Goal: Information Seeking & Learning: Find specific page/section

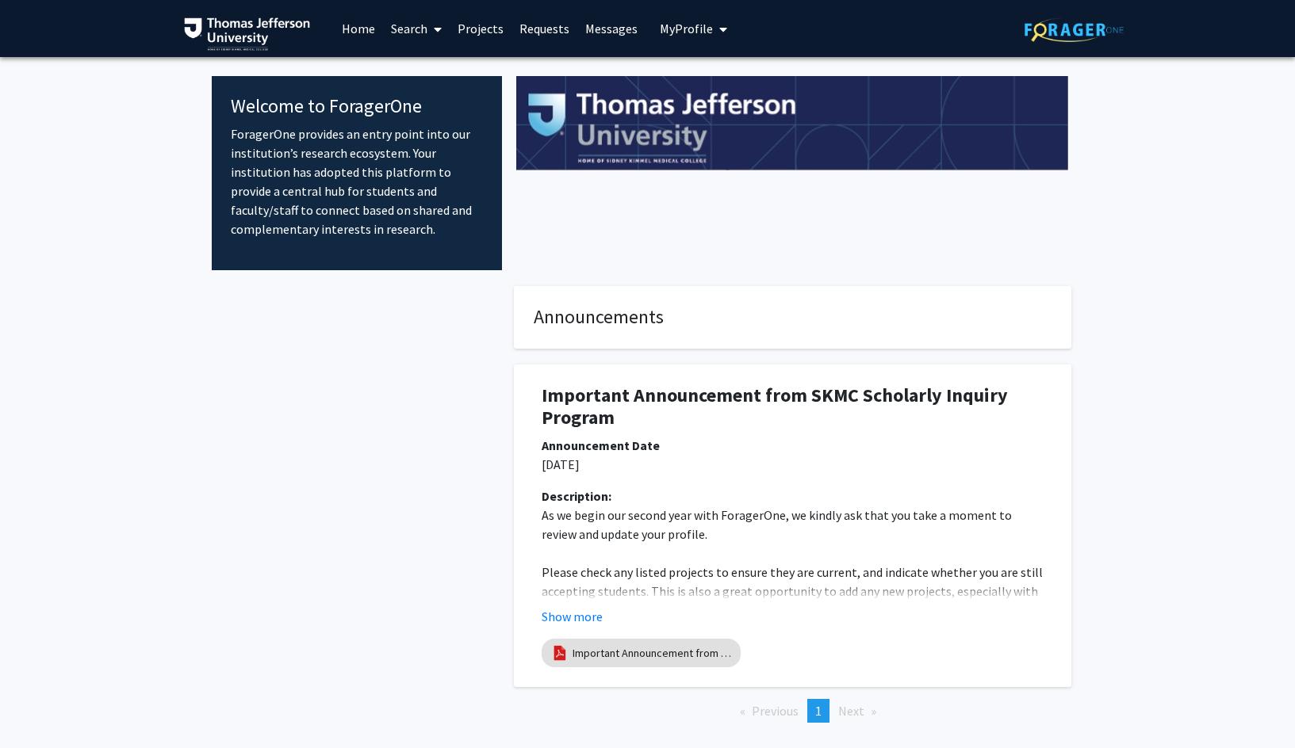
click at [405, 30] on link "Search" at bounding box center [416, 28] width 67 height 55
click at [475, 22] on link "Projects" at bounding box center [480, 28] width 62 height 55
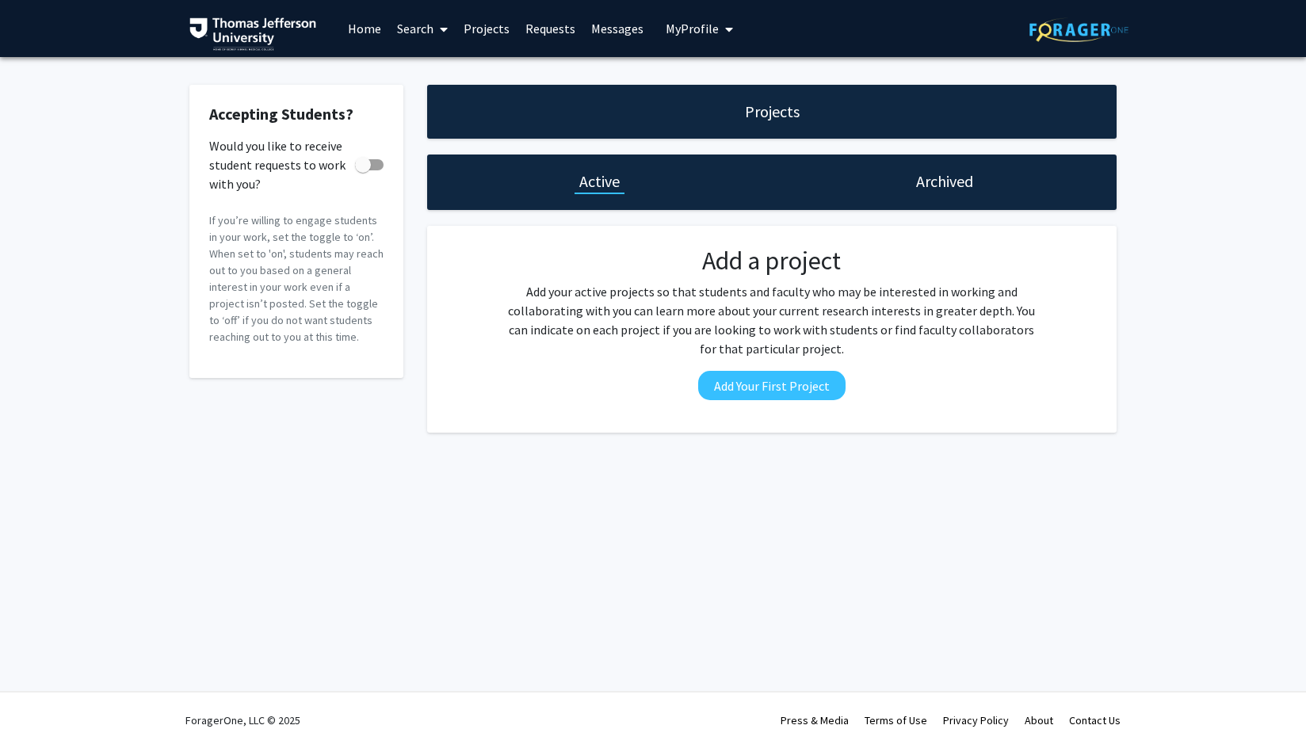
click at [601, 178] on h1 "Active" at bounding box center [600, 181] width 40 height 22
click at [407, 27] on link "Search" at bounding box center [422, 28] width 67 height 55
click at [465, 75] on span "Faculty/Staff" at bounding box center [447, 73] width 117 height 32
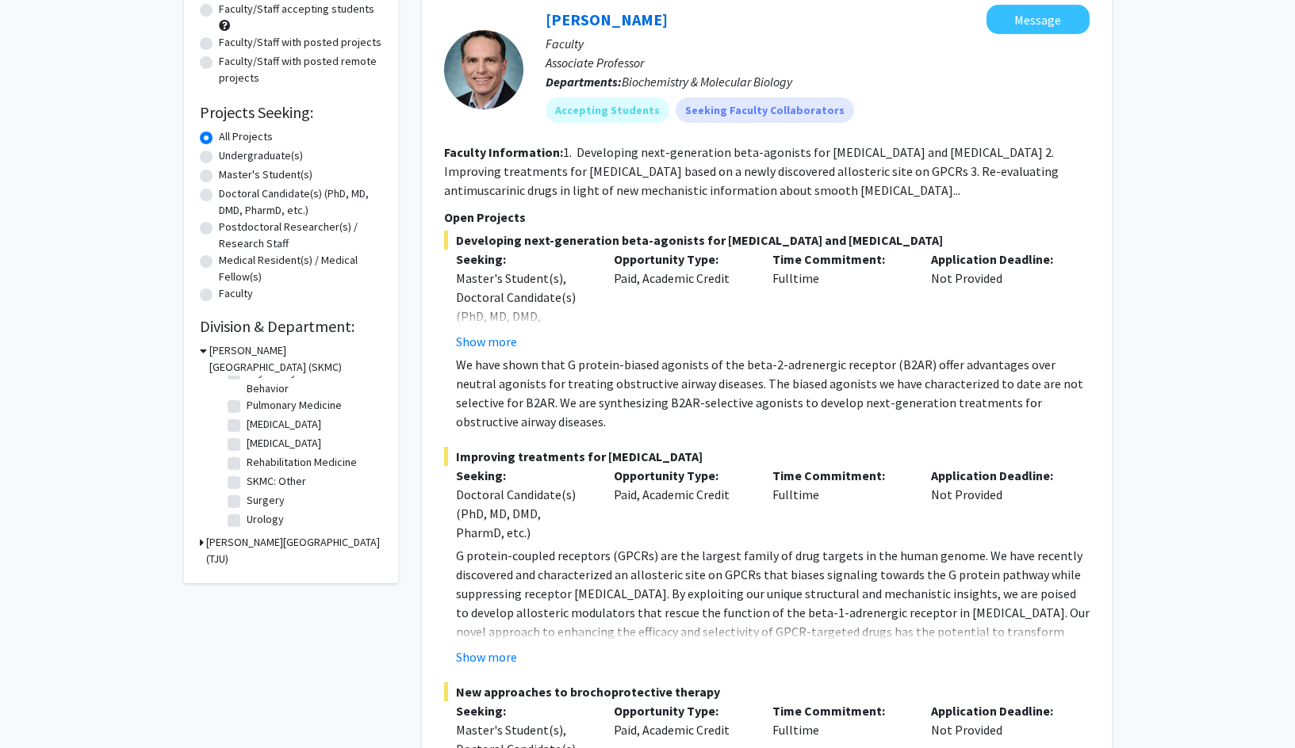
scroll to position [79, 0]
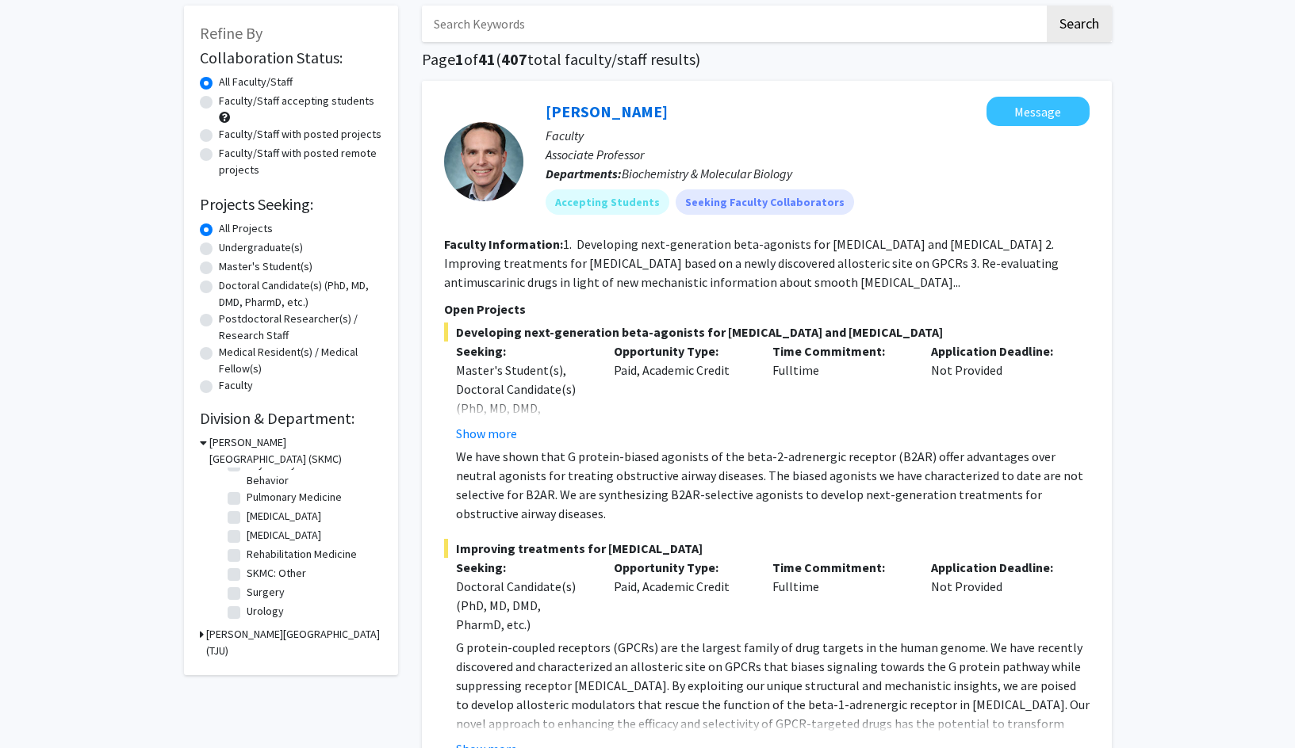
click at [817, 16] on input "Search Keywords" at bounding box center [733, 24] width 622 height 36
click at [1085, 24] on button "Search" at bounding box center [1078, 24] width 65 height 36
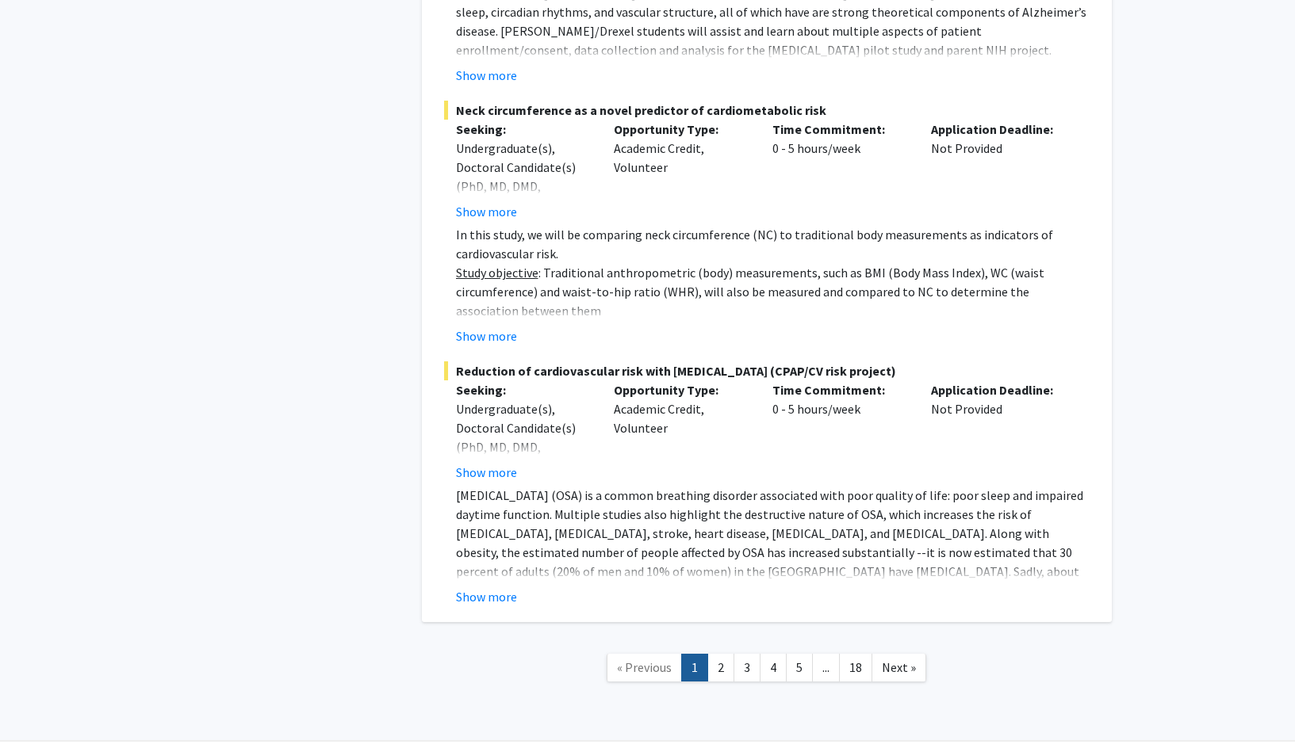
scroll to position [7947, 0]
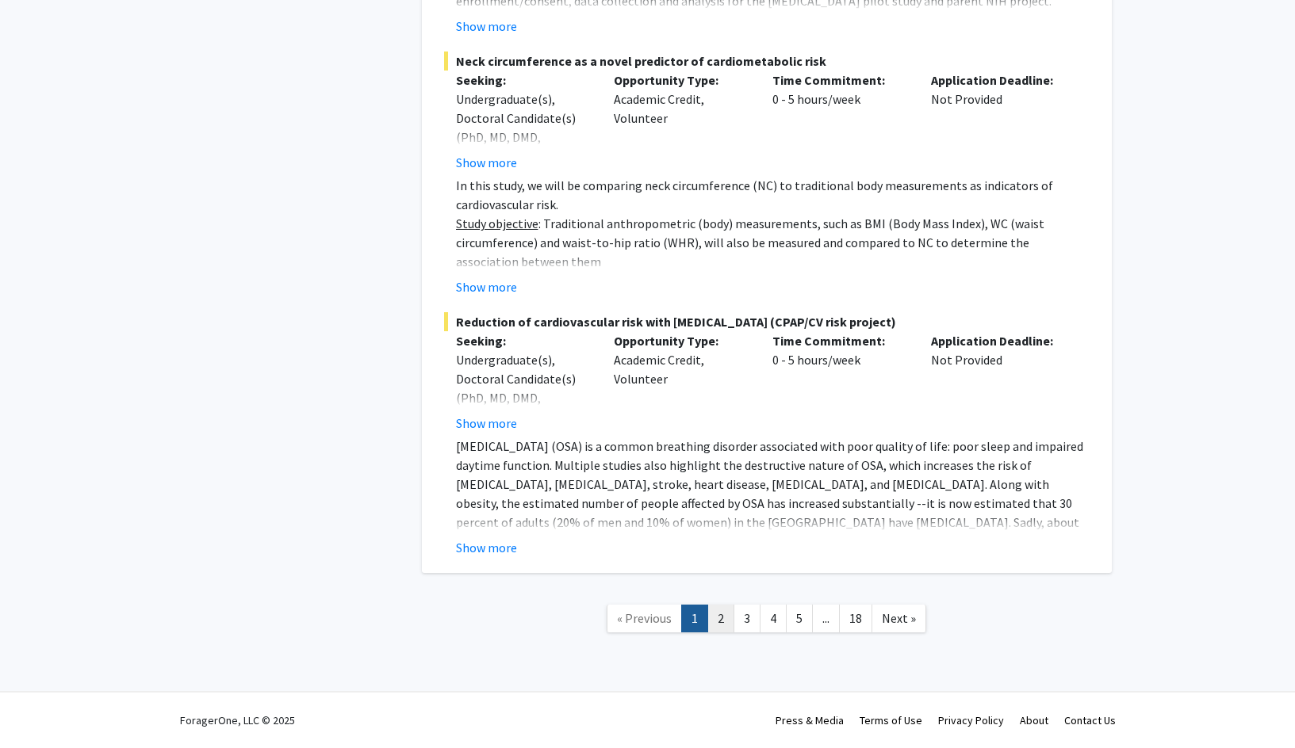
click at [717, 610] on link "2" at bounding box center [720, 619] width 27 height 28
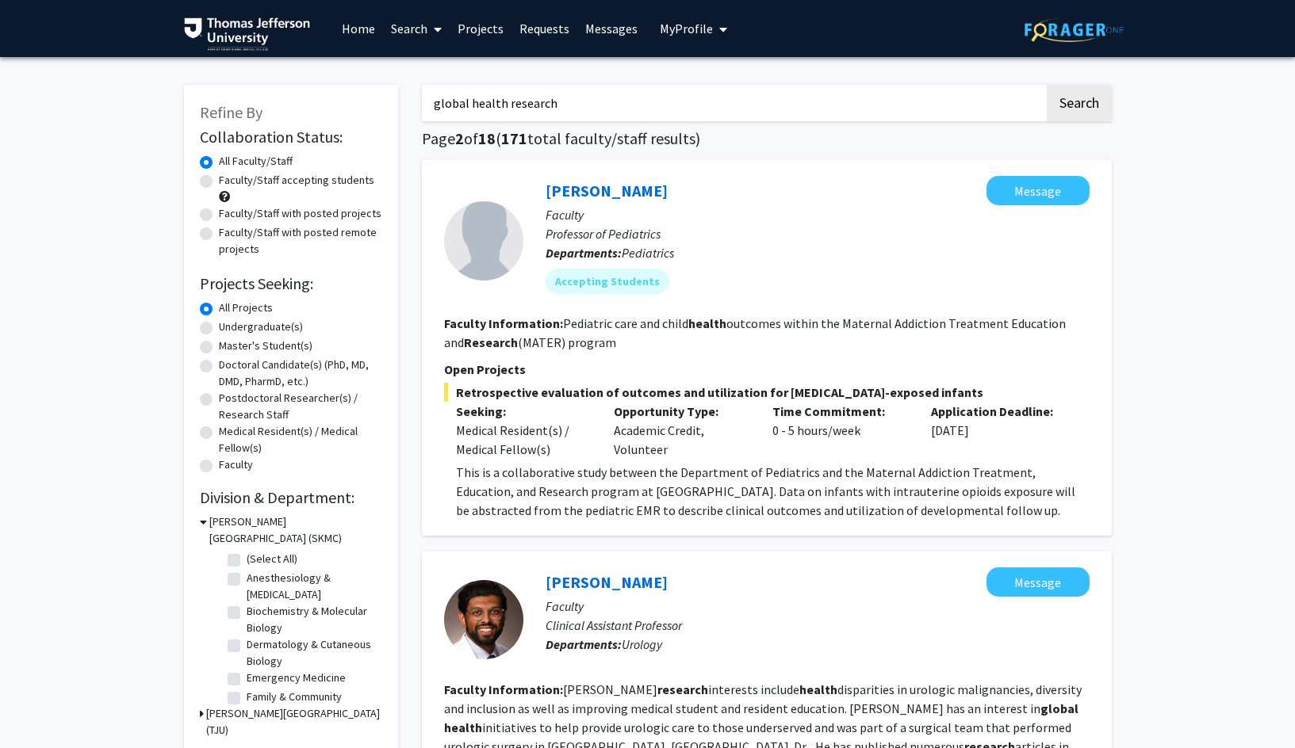
click at [575, 101] on input "global health research" at bounding box center [733, 103] width 622 height 36
type input "global health research [GEOGRAPHIC_DATA]"
click at [1046, 85] on button "Search" at bounding box center [1078, 103] width 65 height 36
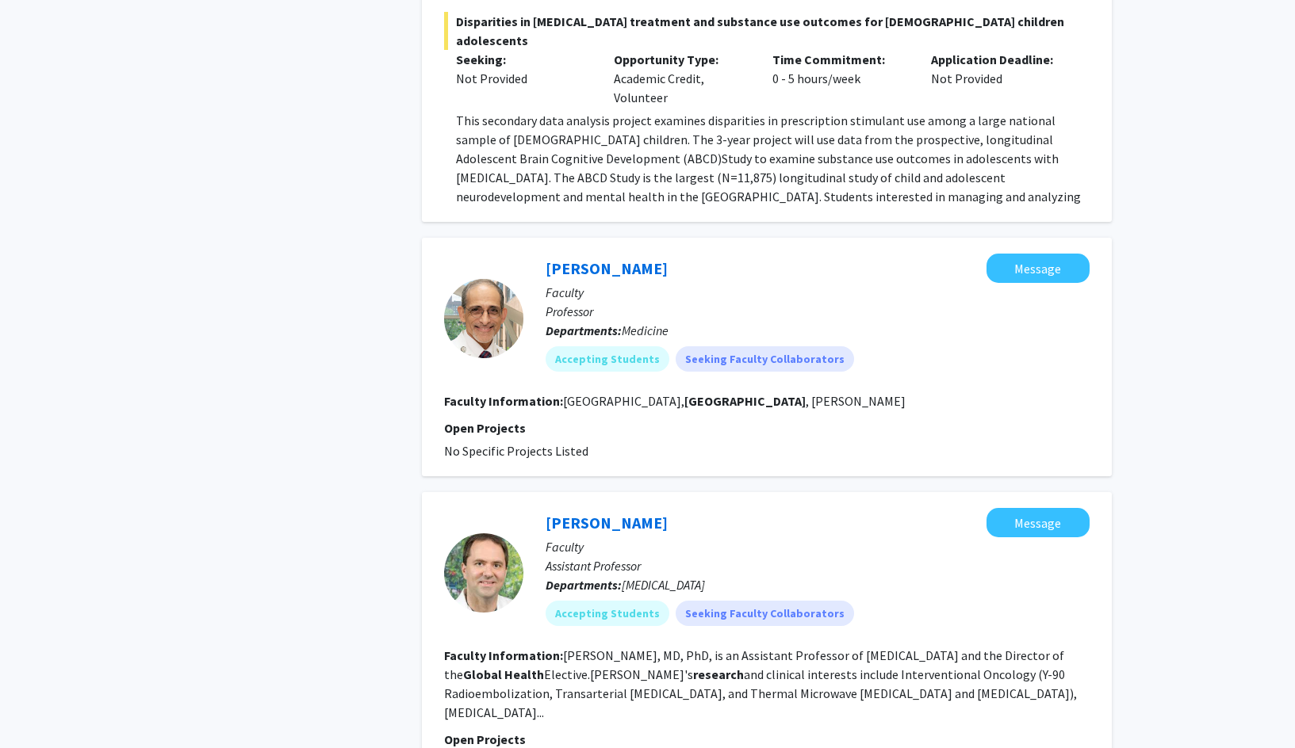
scroll to position [4836, 0]
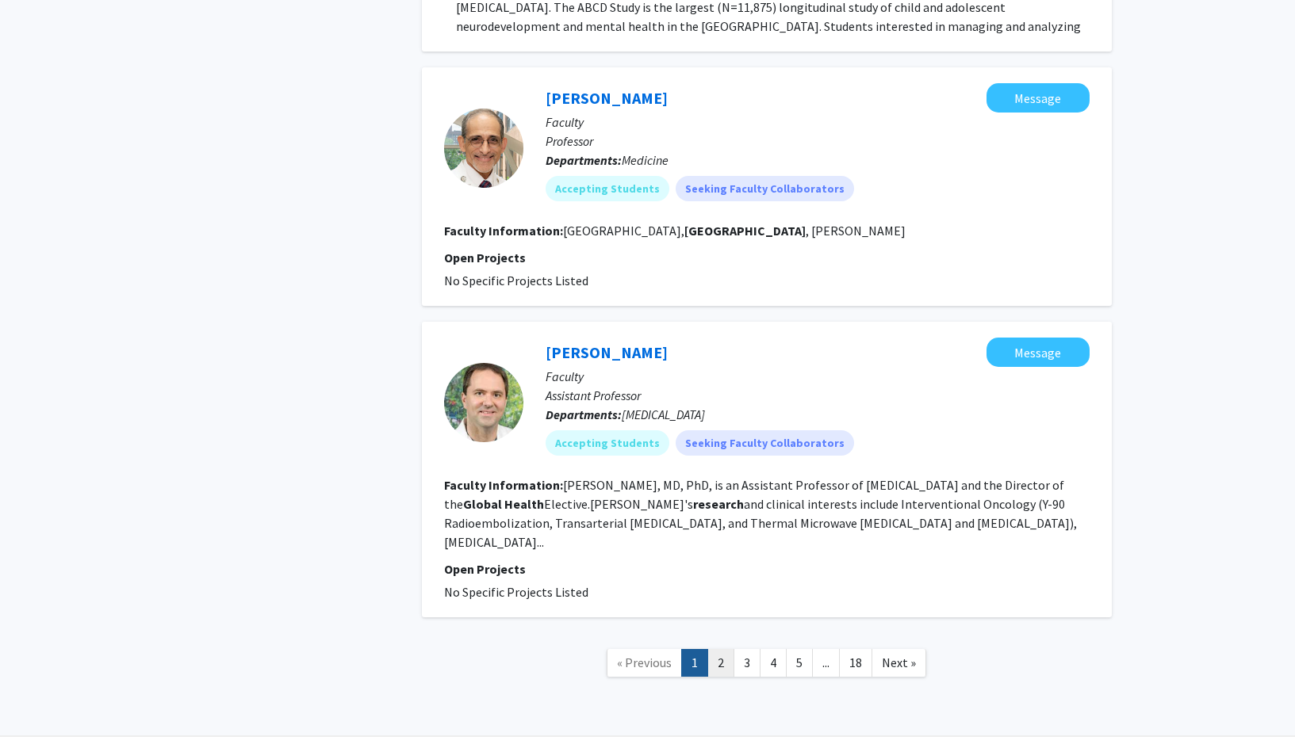
click at [717, 649] on link "2" at bounding box center [720, 663] width 27 height 28
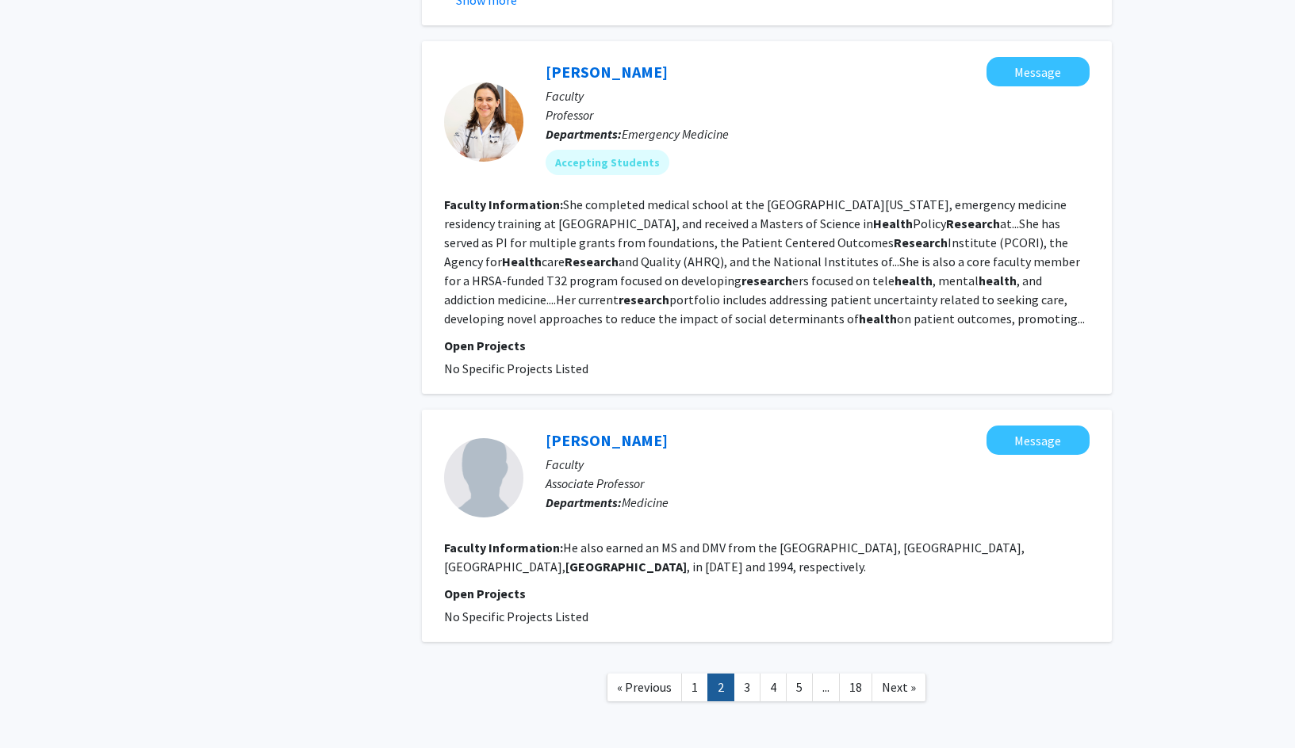
scroll to position [5831, 0]
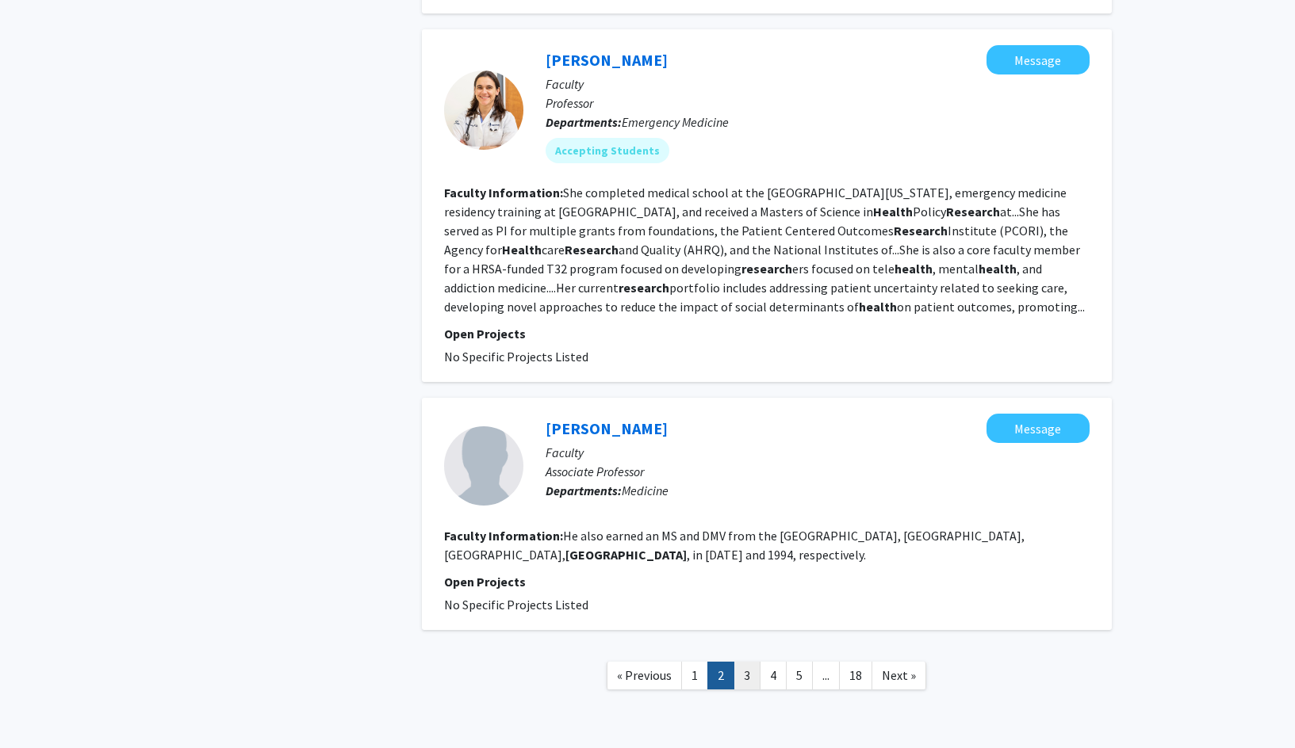
click at [738, 662] on link "3" at bounding box center [746, 676] width 27 height 28
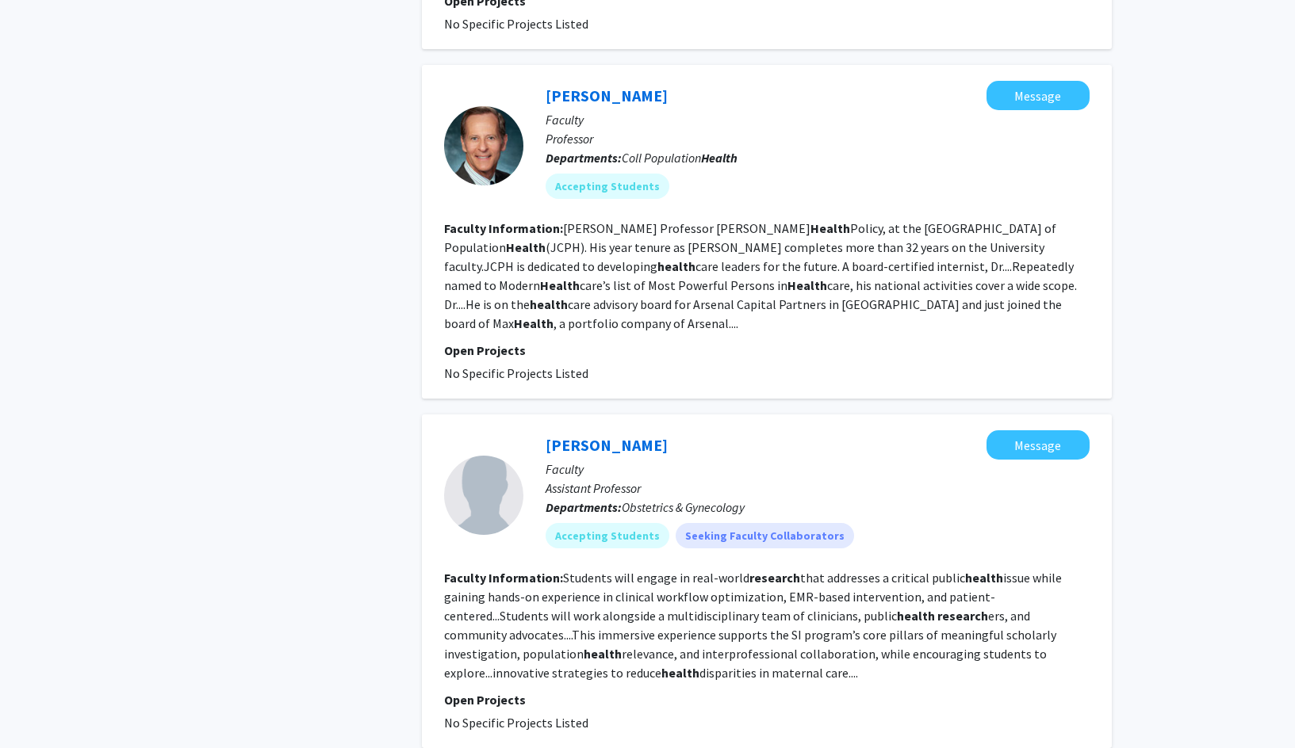
scroll to position [2775, 0]
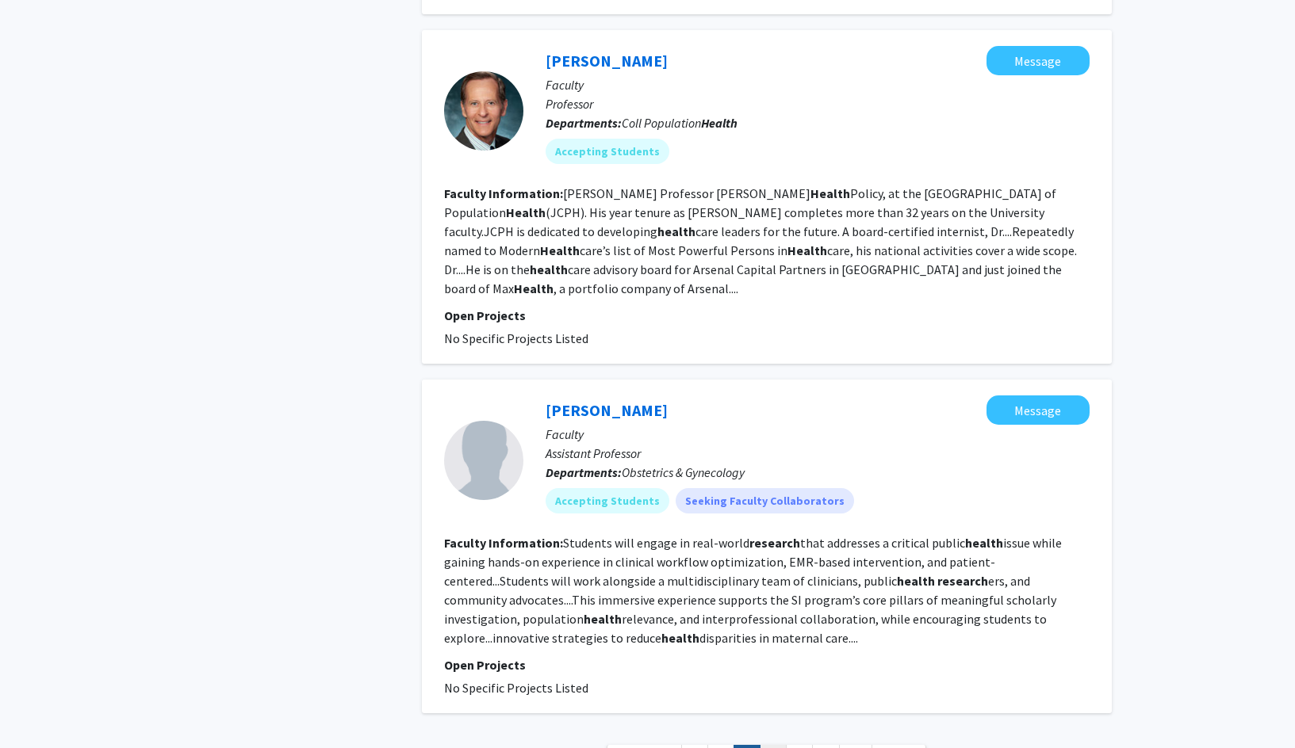
click at [772, 745] on link "4" at bounding box center [772, 759] width 27 height 28
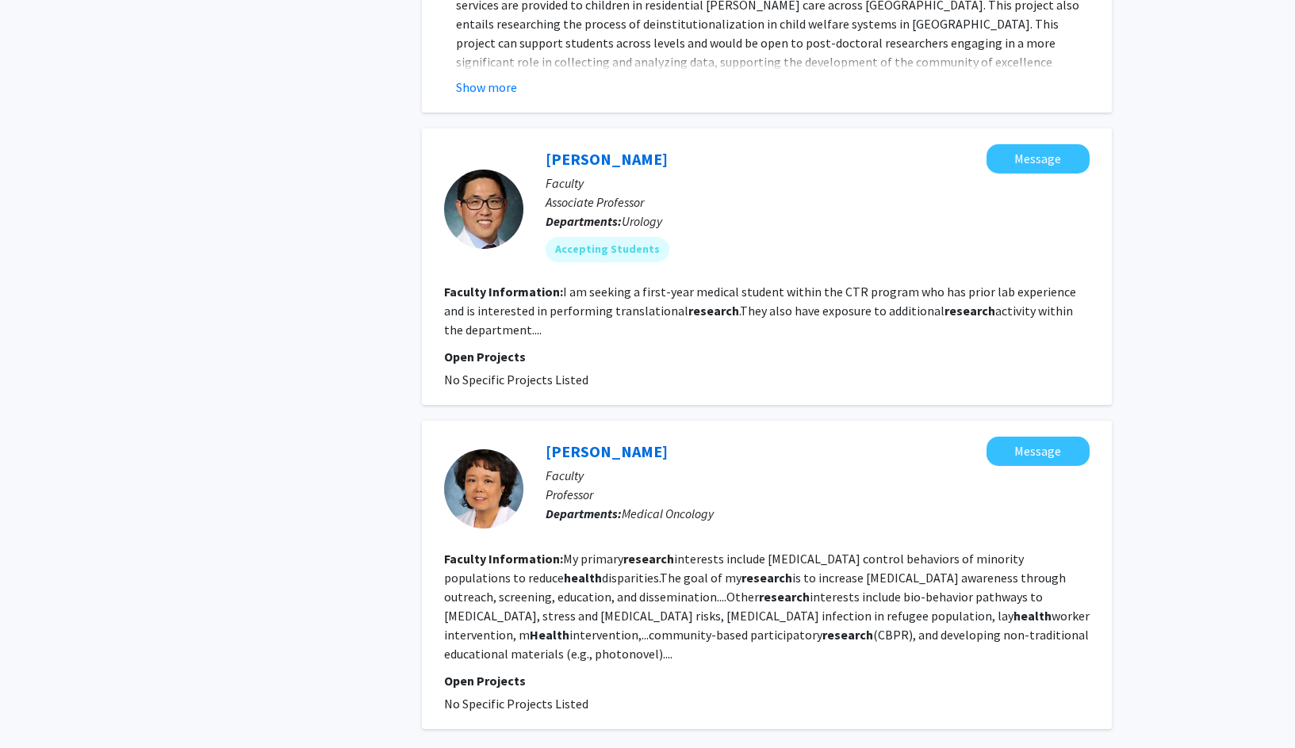
scroll to position [3474, 0]
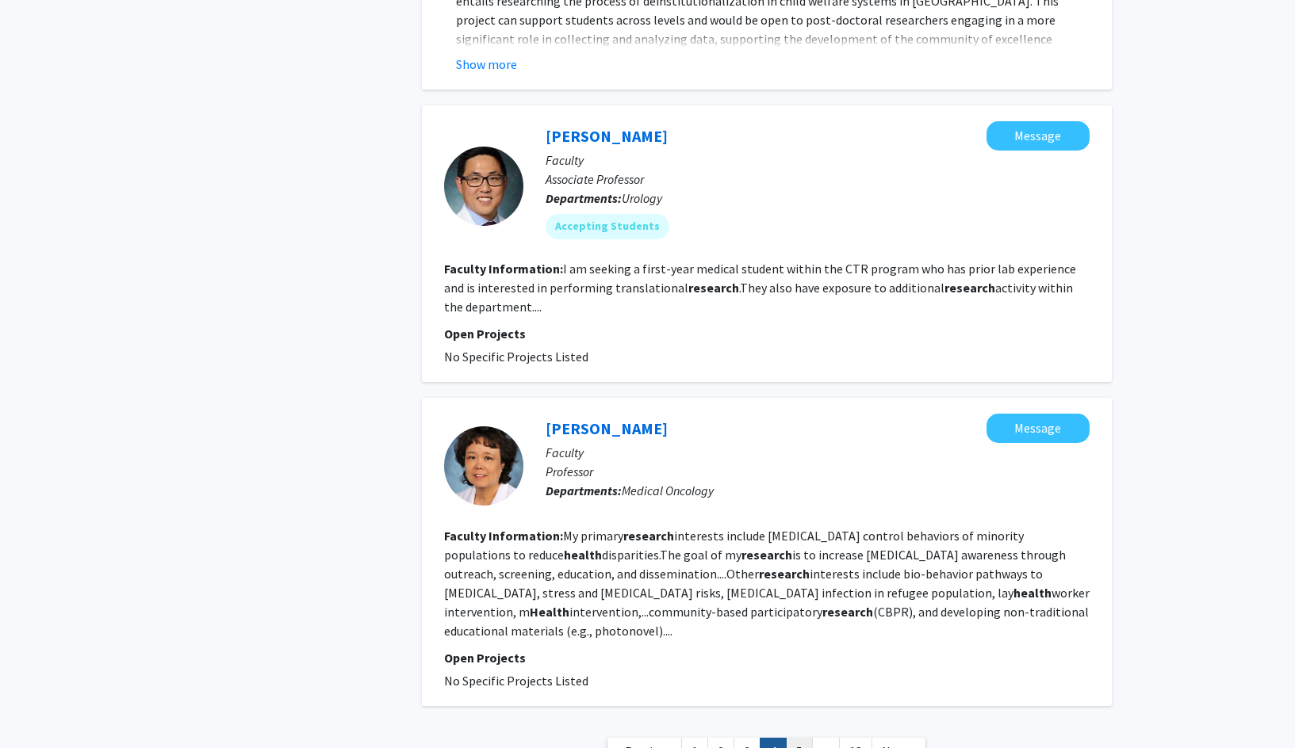
click at [801, 738] on link "5" at bounding box center [799, 752] width 27 height 28
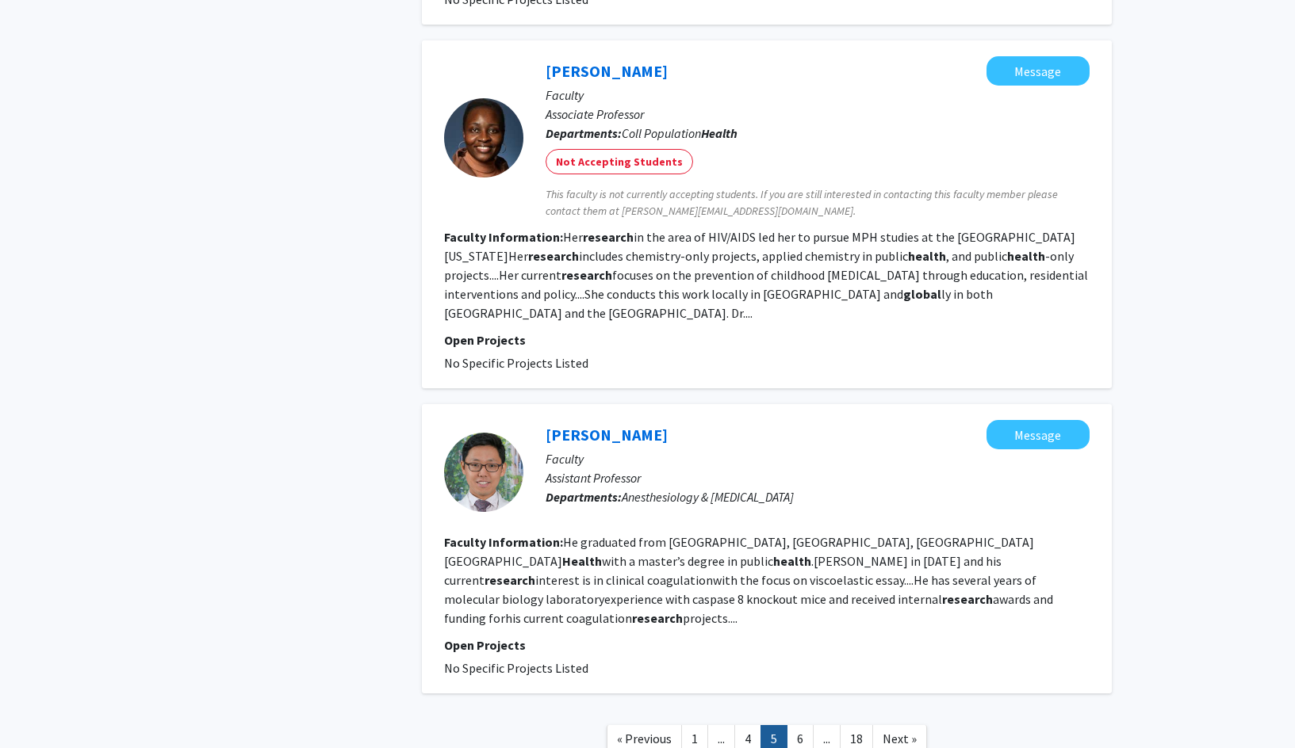
scroll to position [2707, 0]
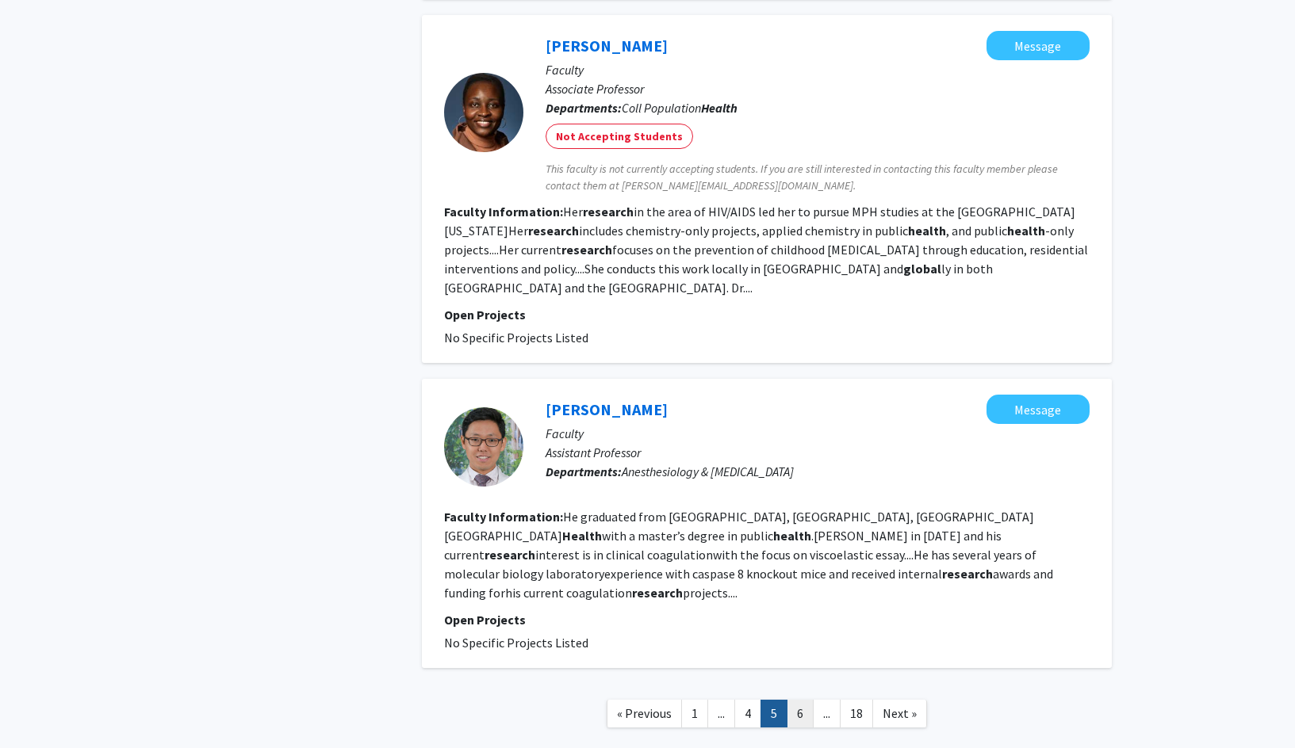
click at [805, 700] on link "6" at bounding box center [799, 714] width 27 height 28
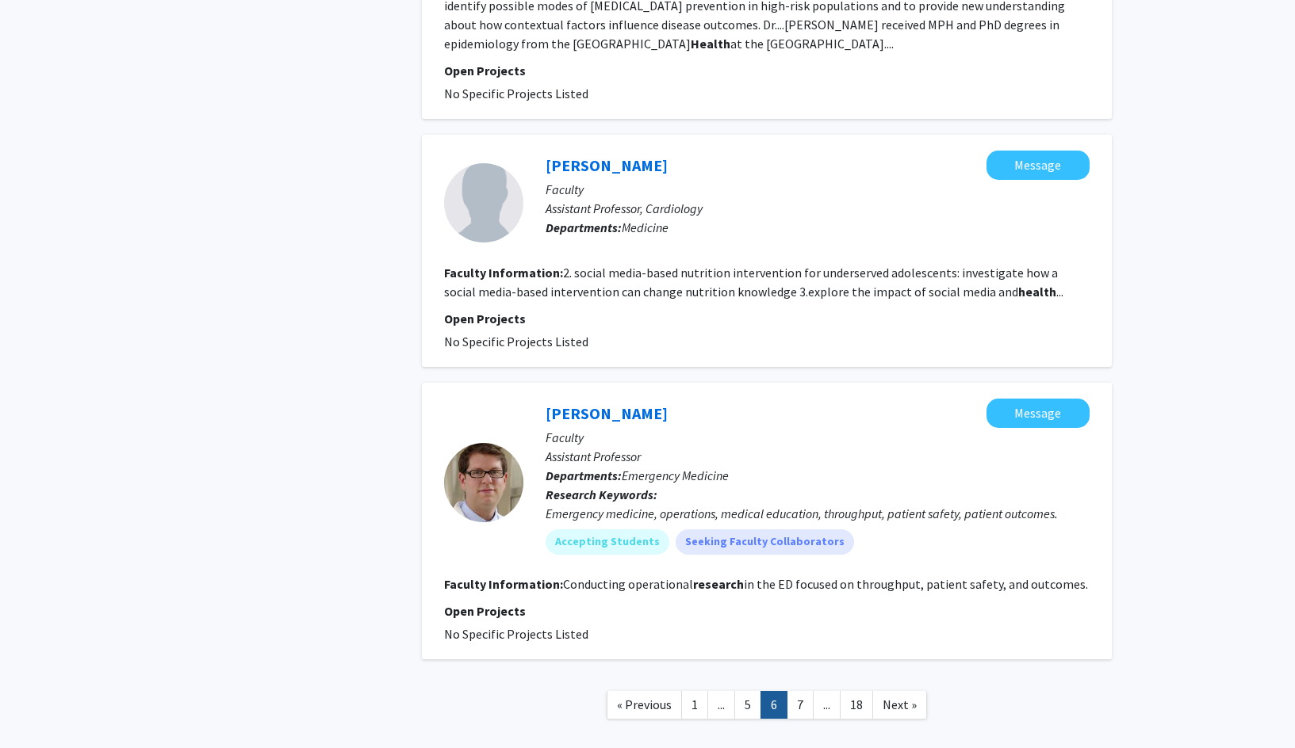
scroll to position [3238, 0]
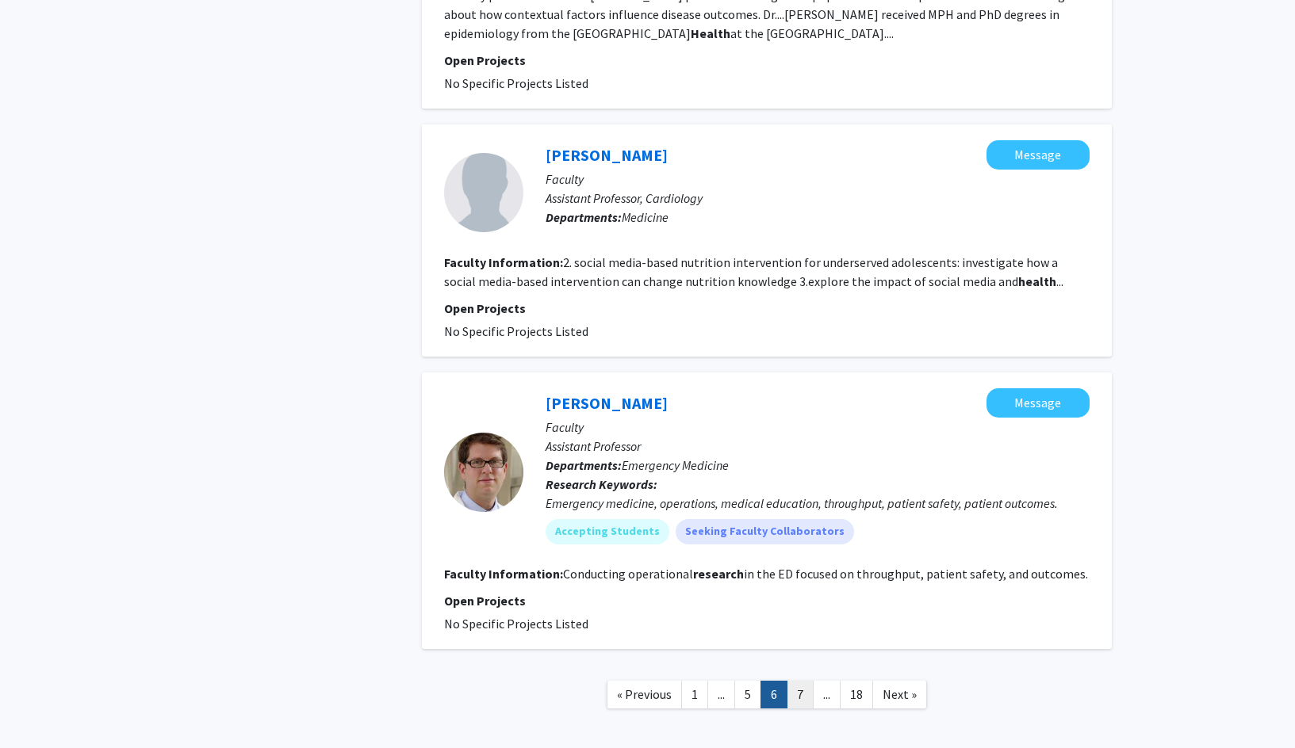
click at [804, 681] on link "7" at bounding box center [799, 695] width 27 height 28
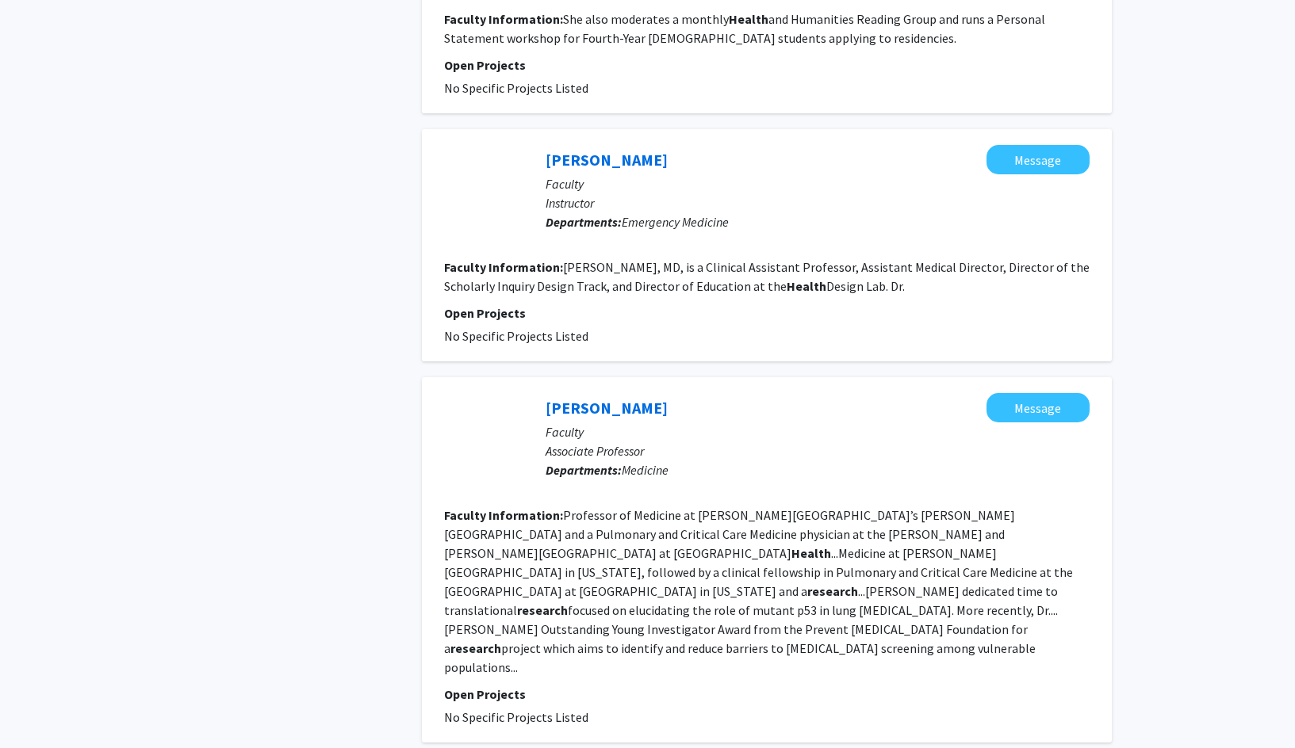
scroll to position [3702, 0]
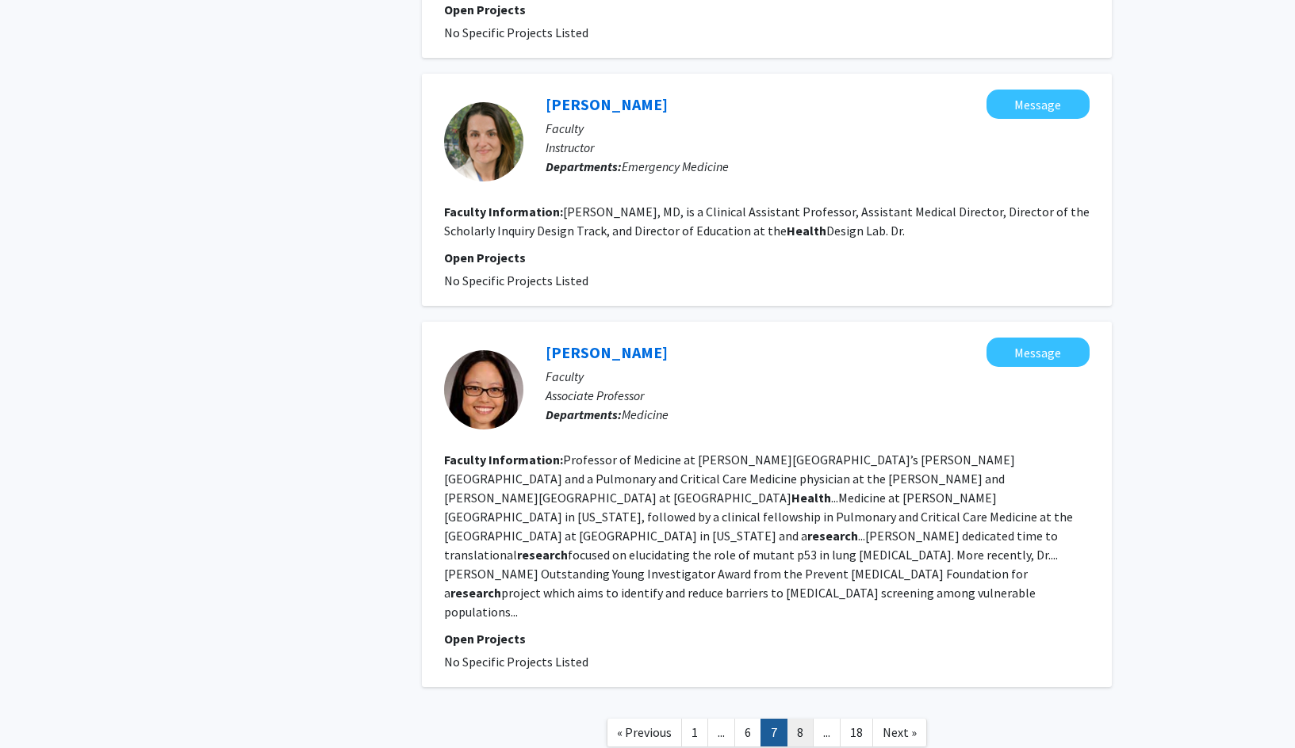
click at [801, 719] on link "8" at bounding box center [799, 733] width 27 height 28
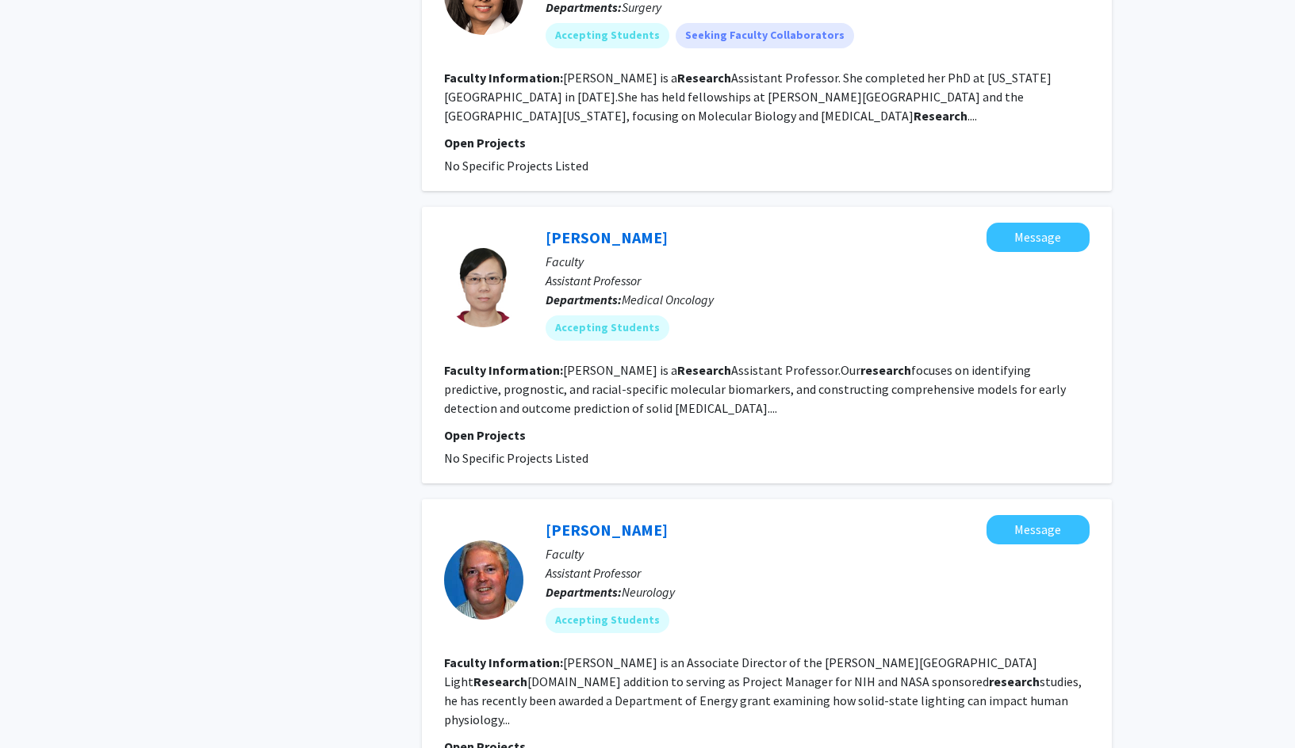
scroll to position [3250, 0]
